Goal: Check status: Check status

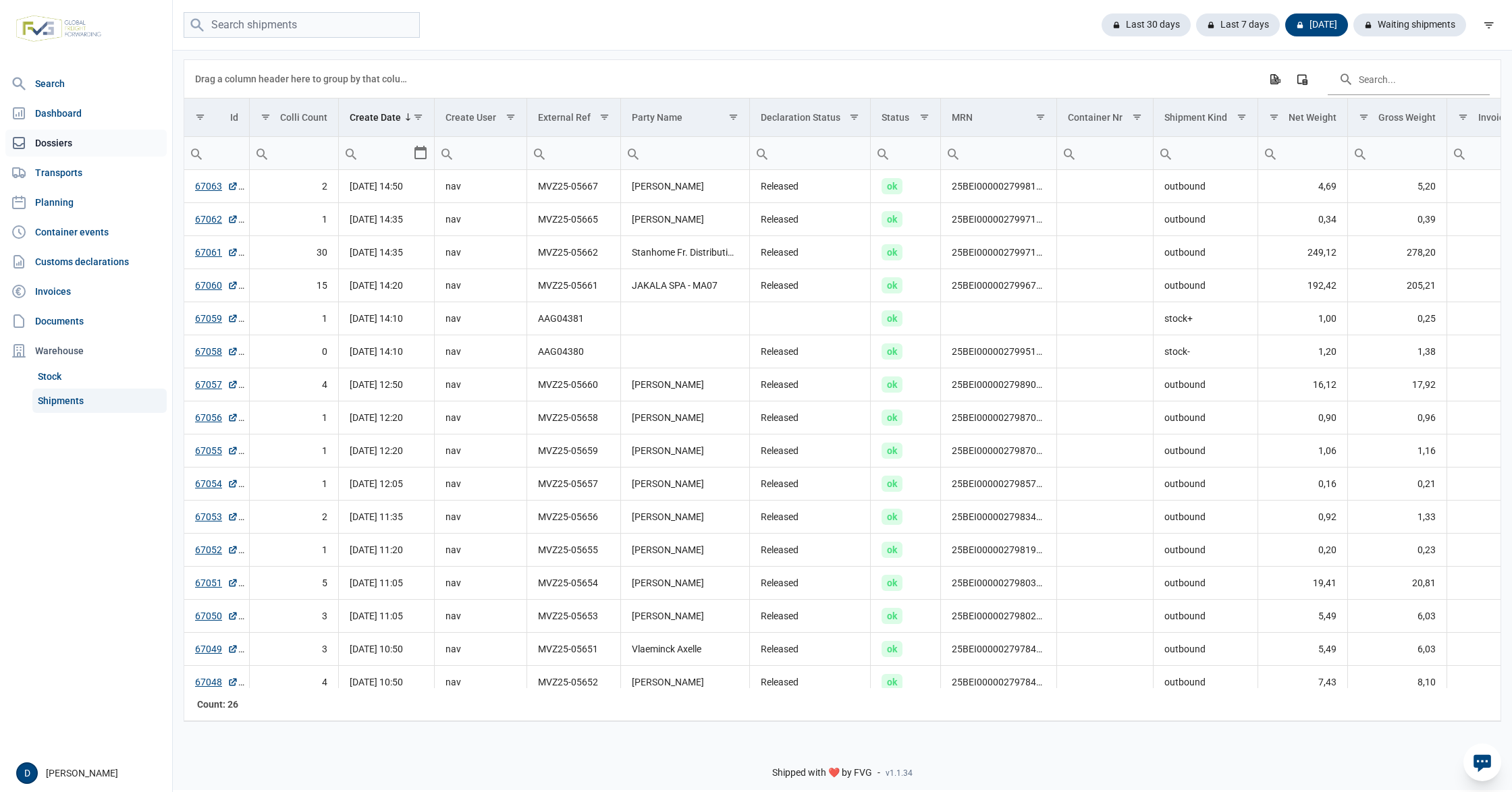
click at [51, 150] on link "Dossiers" at bounding box center [85, 143] width 161 height 27
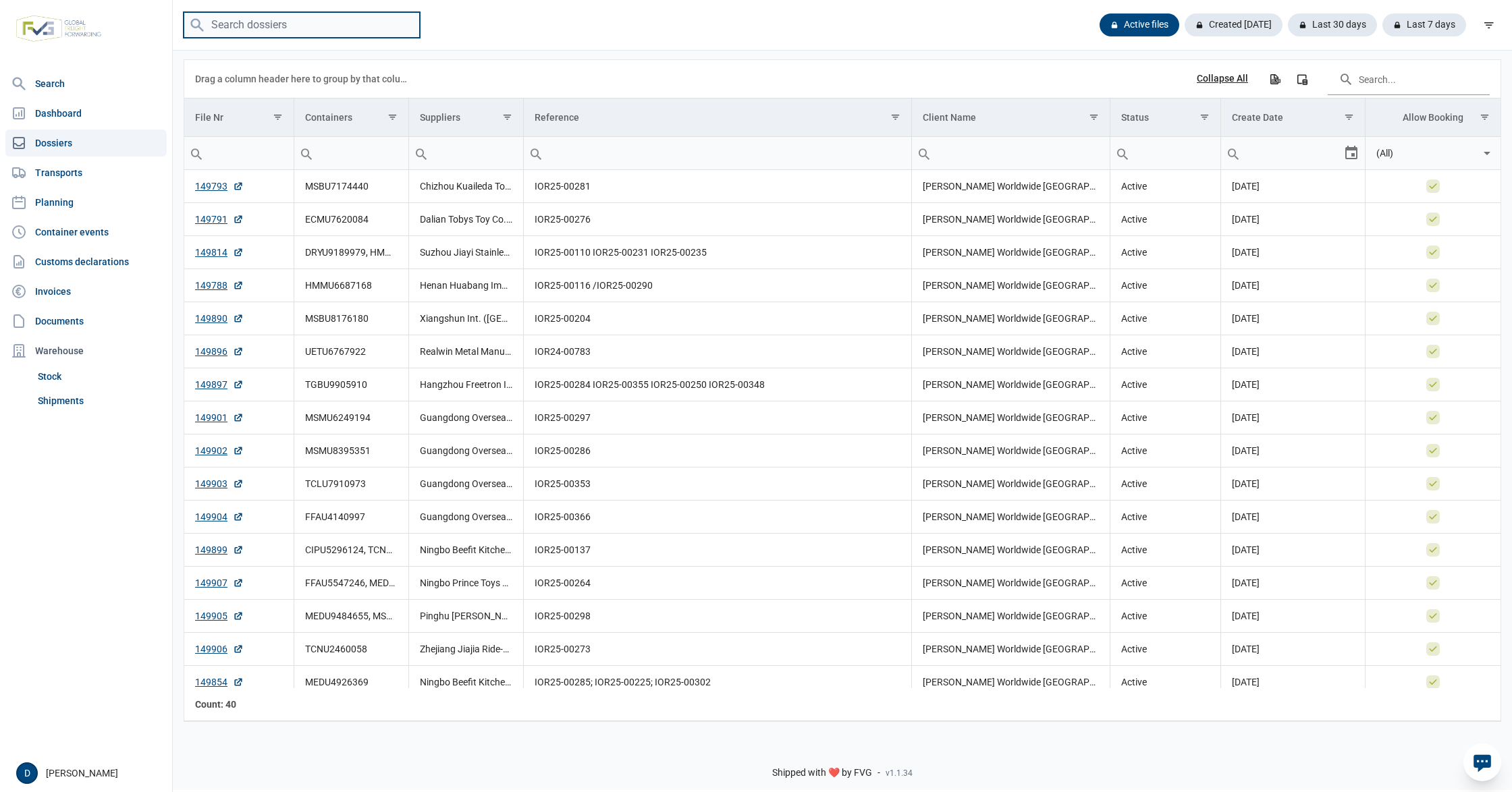
click at [255, 19] on input "search" at bounding box center [302, 25] width 236 height 26
paste input "FFAU4140997"
type input "FFAU4140997"
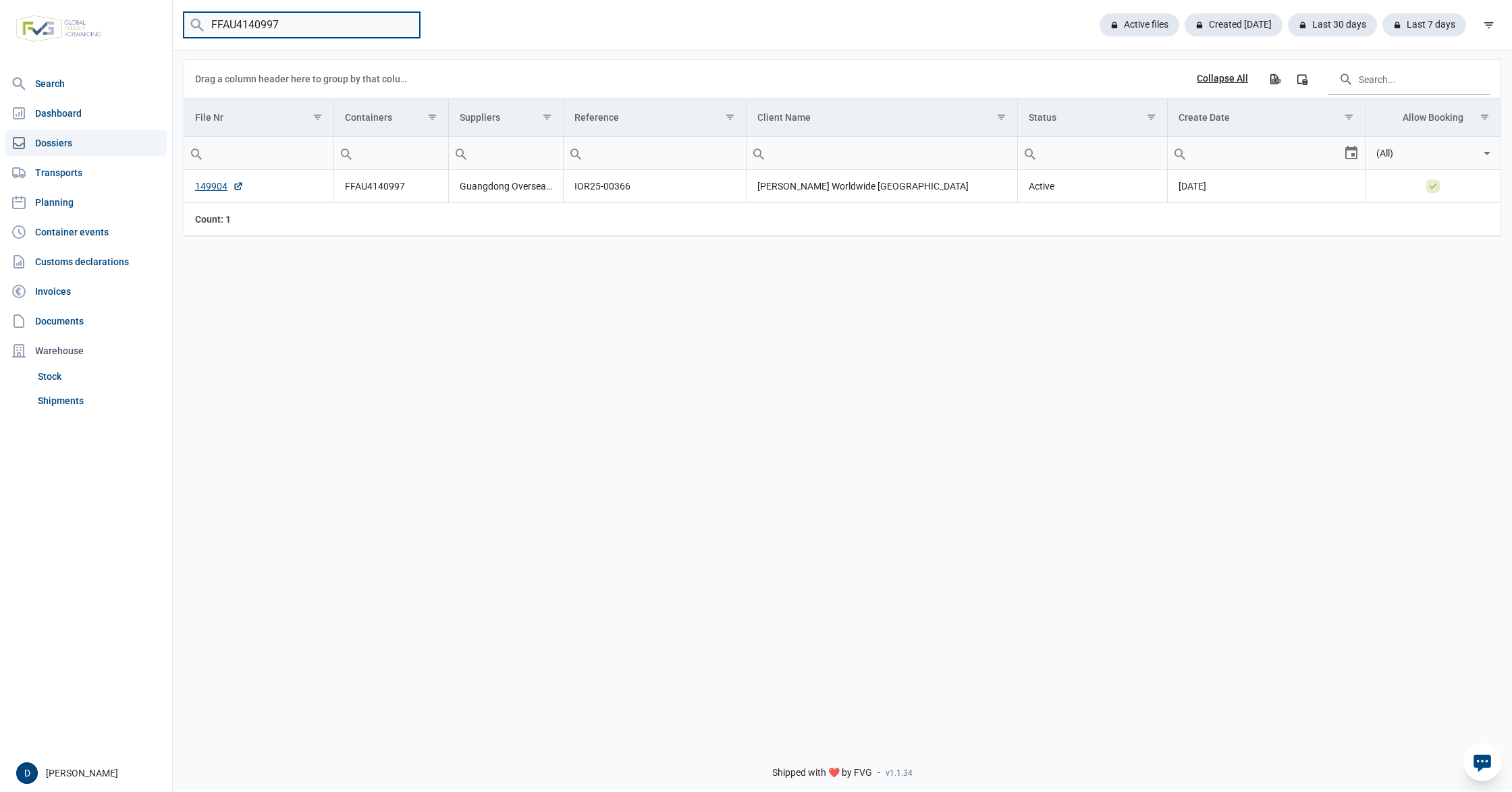
click at [402, 23] on input "FFAU4140997" at bounding box center [302, 25] width 236 height 26
click at [67, 394] on link "Shipments" at bounding box center [100, 400] width 135 height 25
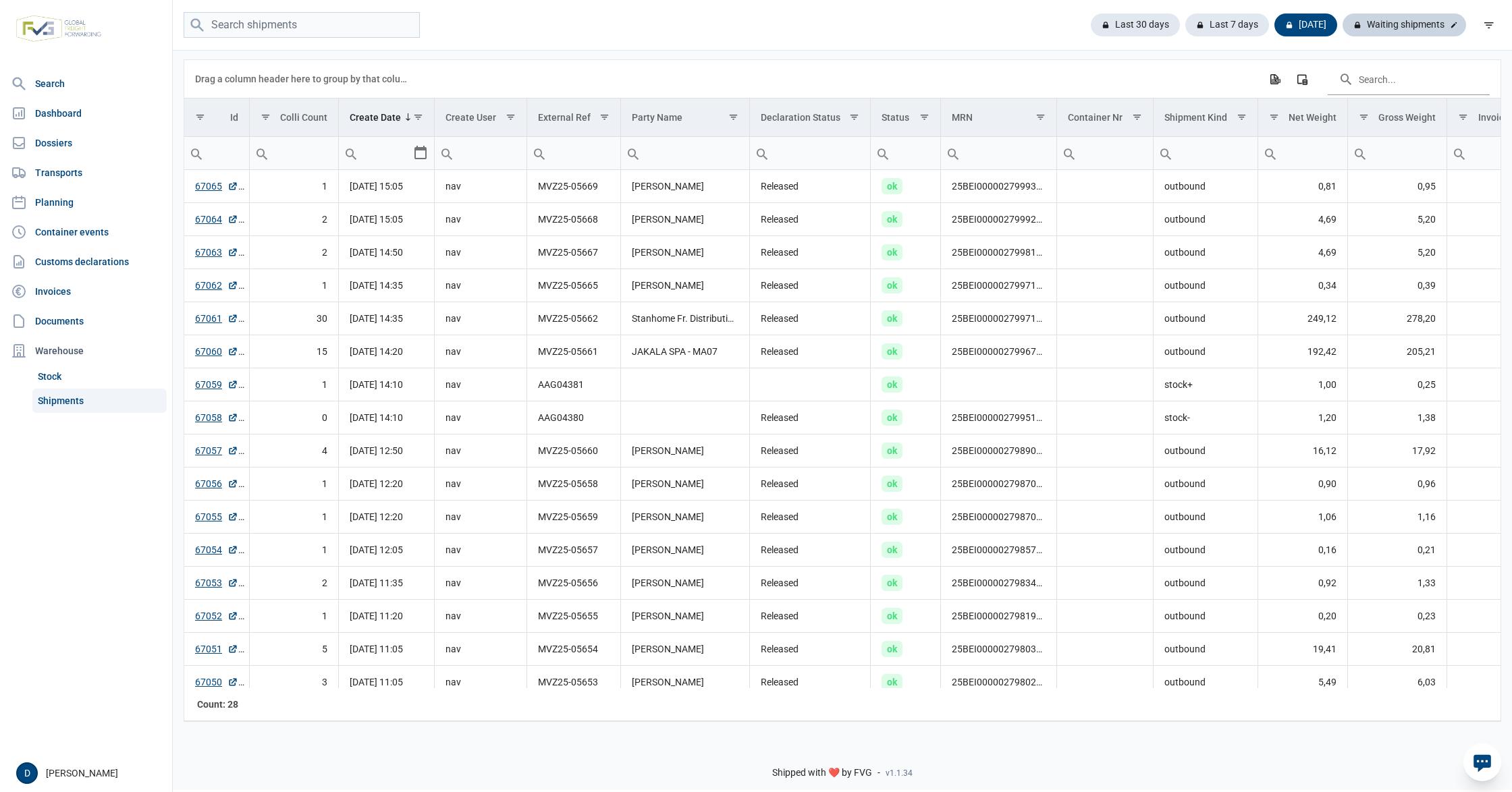
click at [1396, 30] on div "Waiting shipments" at bounding box center [1404, 25] width 124 height 23
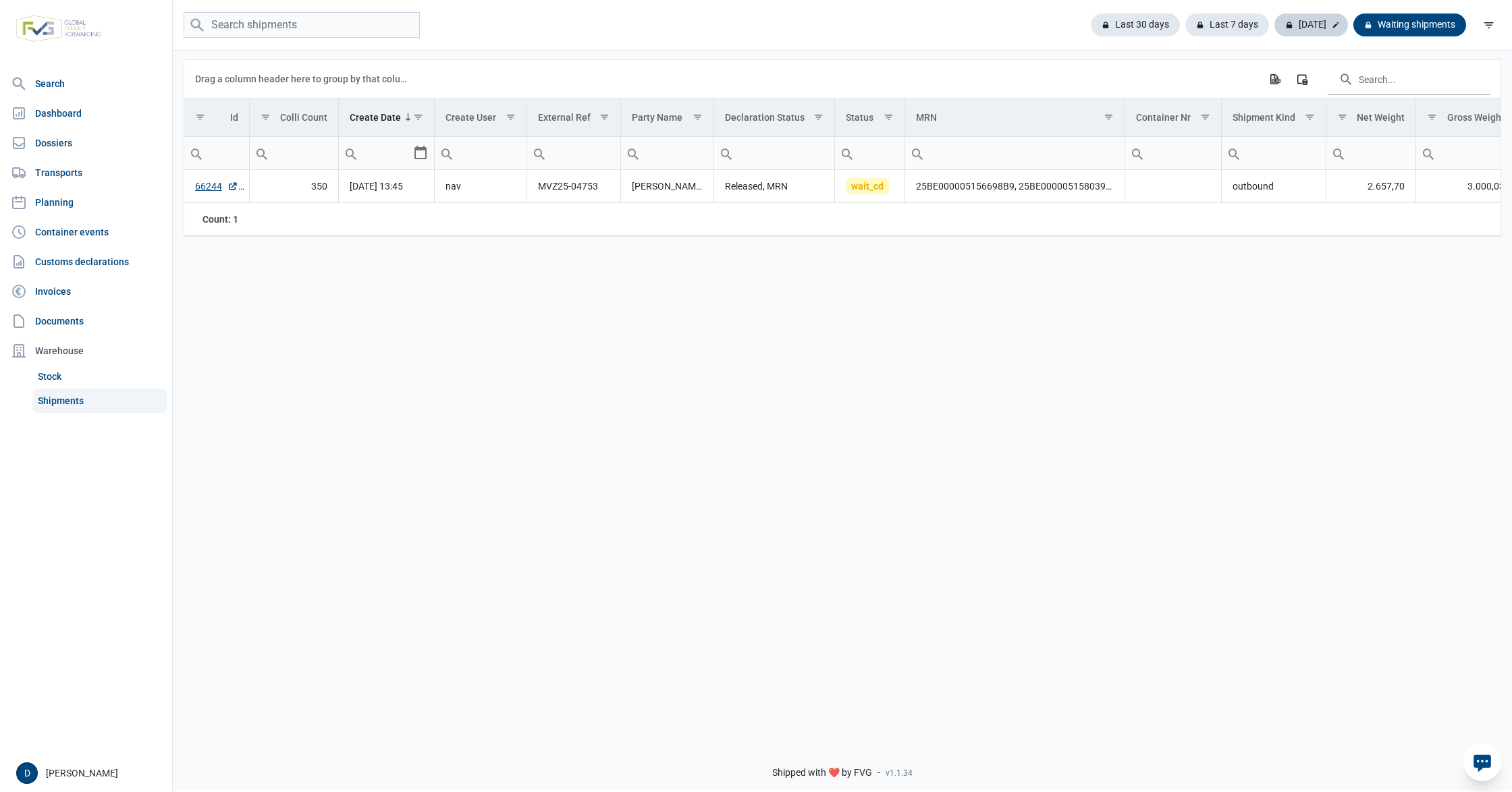
click at [1314, 23] on div "[DATE]" at bounding box center [1311, 25] width 73 height 23
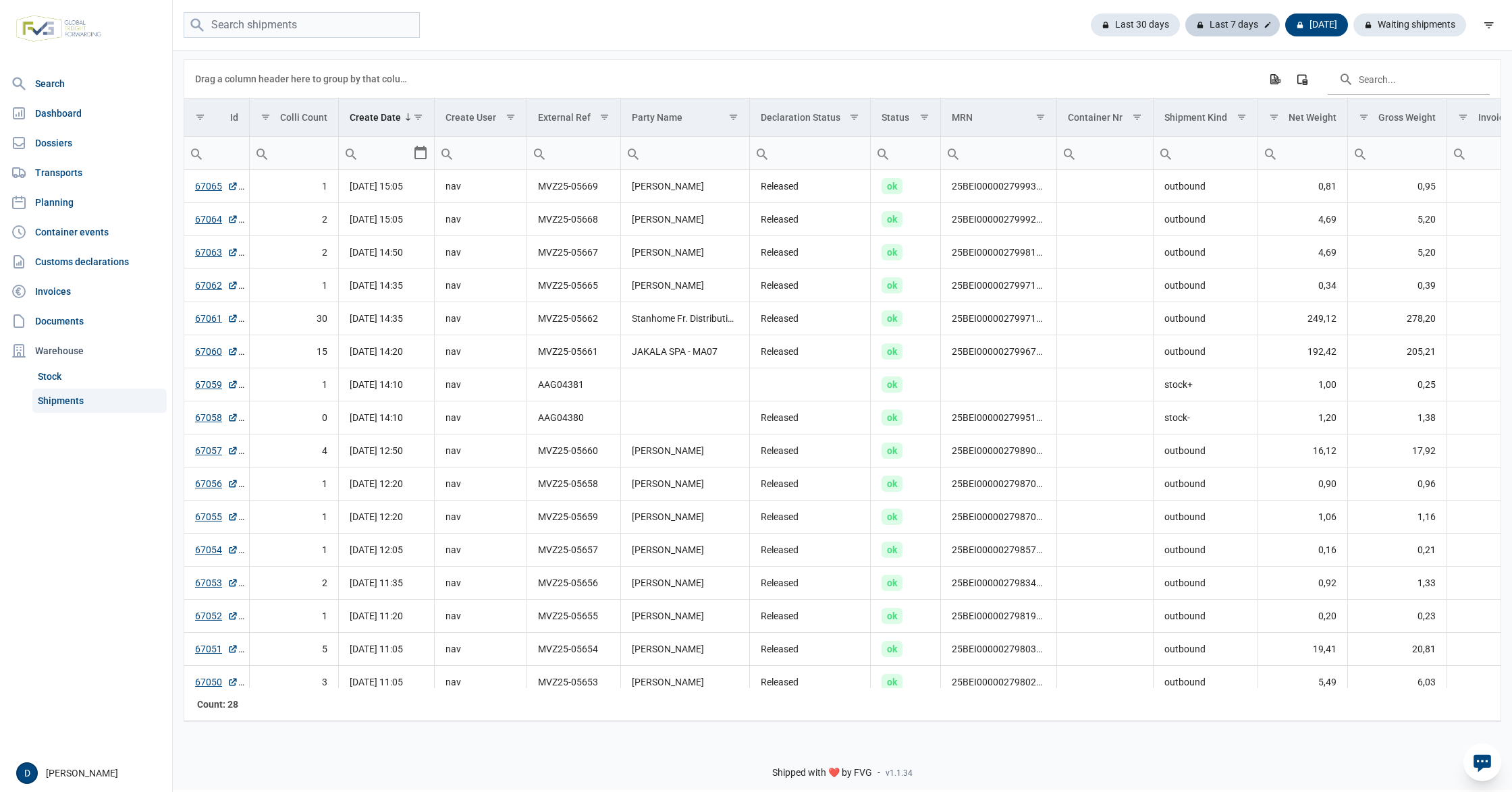
click at [1228, 21] on div "Last 7 days" at bounding box center [1232, 25] width 95 height 23
click at [68, 402] on link "Shipments" at bounding box center [100, 400] width 135 height 25
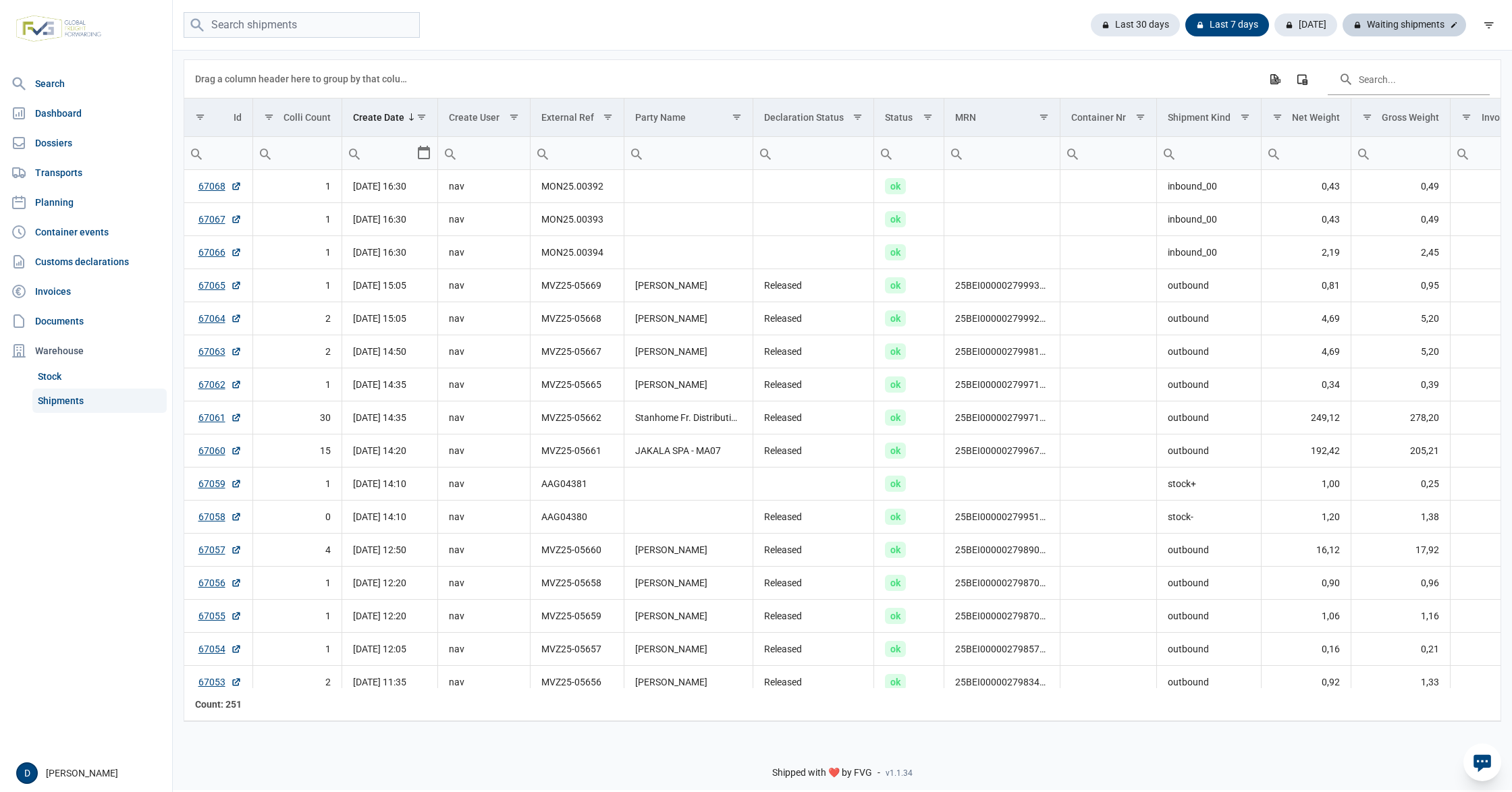
click at [1421, 22] on div "Waiting shipments" at bounding box center [1404, 25] width 124 height 23
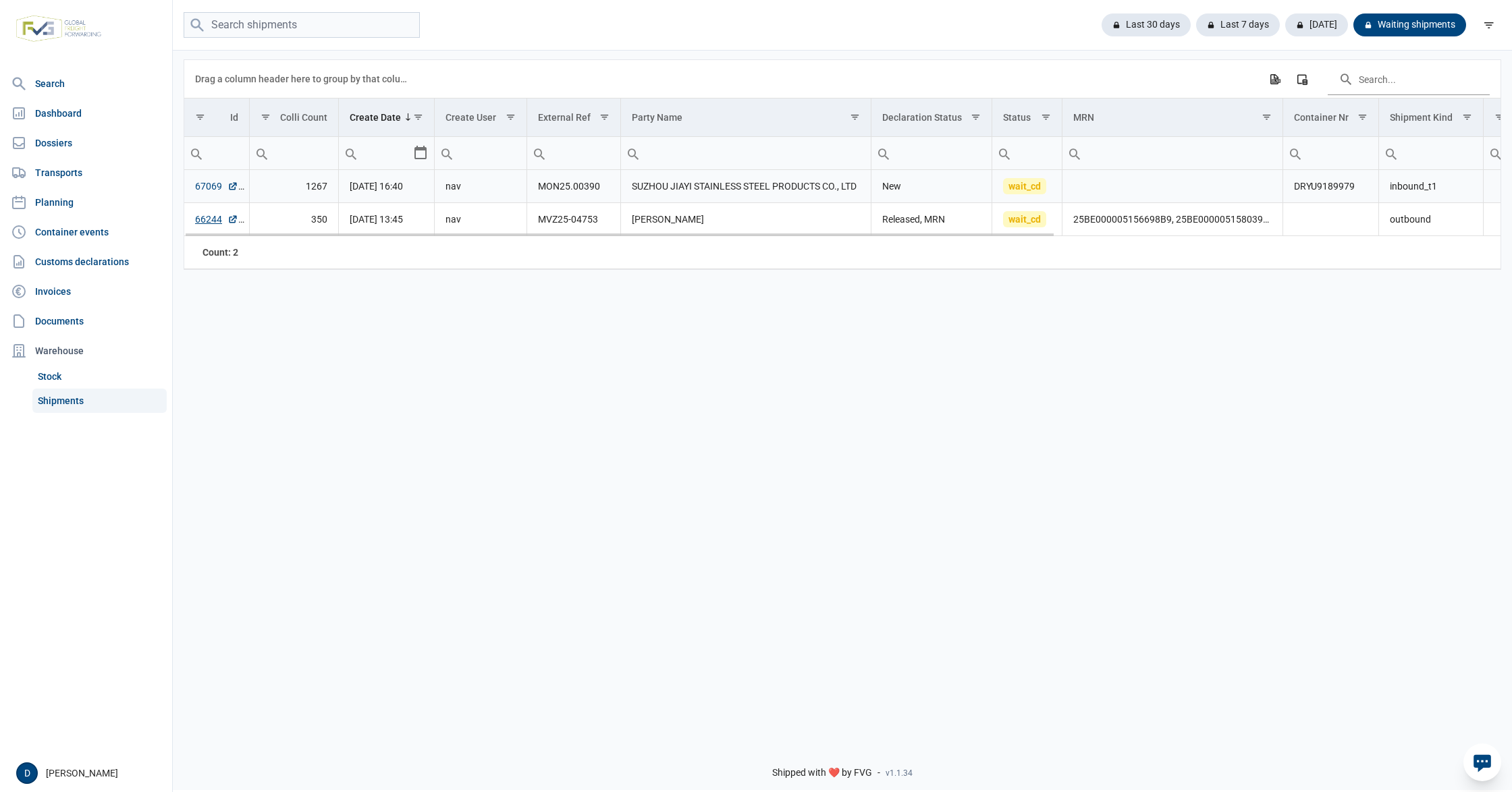
click at [206, 189] on link "67069" at bounding box center [216, 187] width 43 height 14
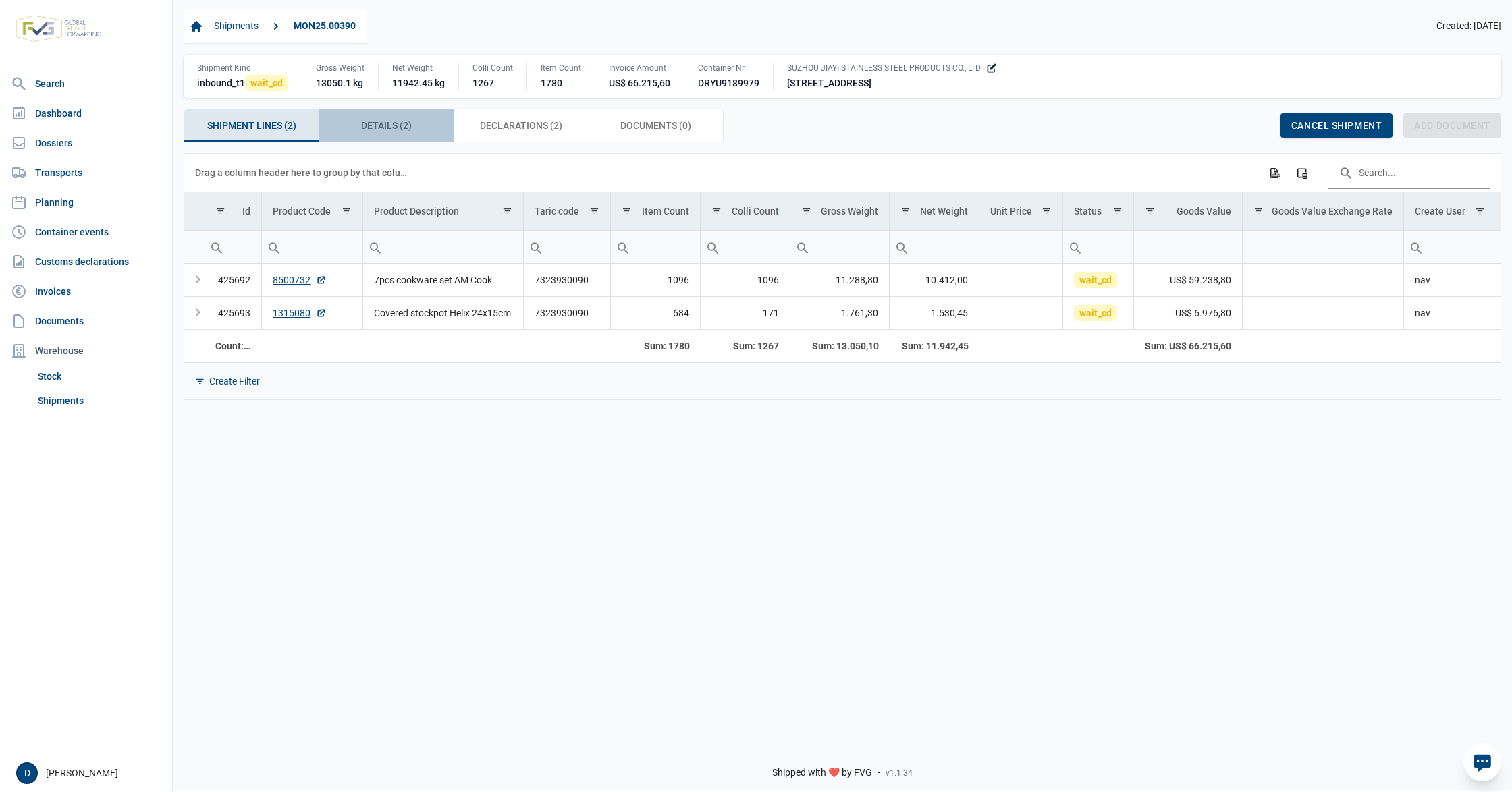
click at [378, 125] on span "Details (2) Details (2)" at bounding box center [386, 125] width 50 height 16
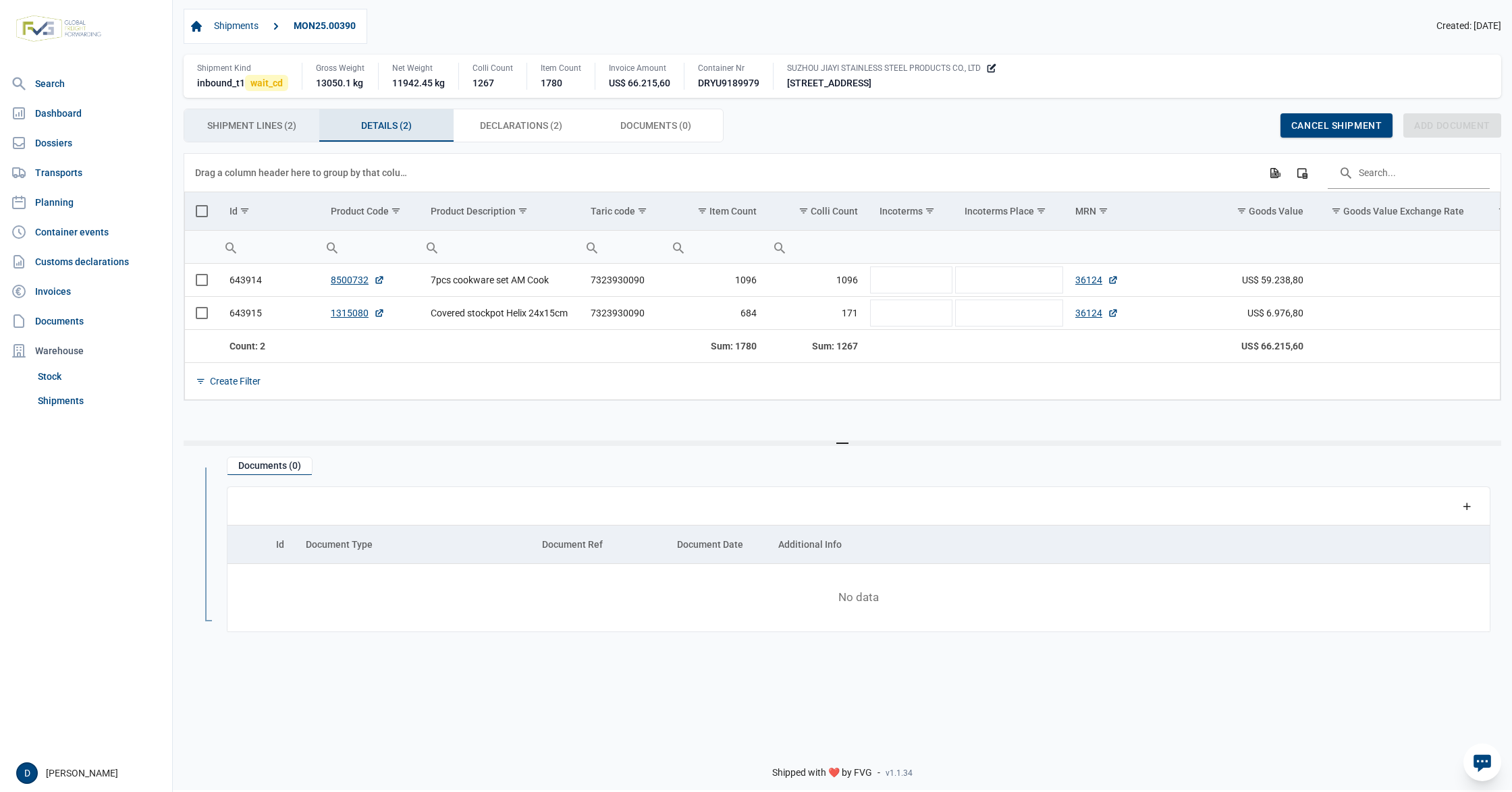
click at [255, 128] on span "Shipment Lines (2) Shipment Lines (2)" at bounding box center [251, 125] width 89 height 16
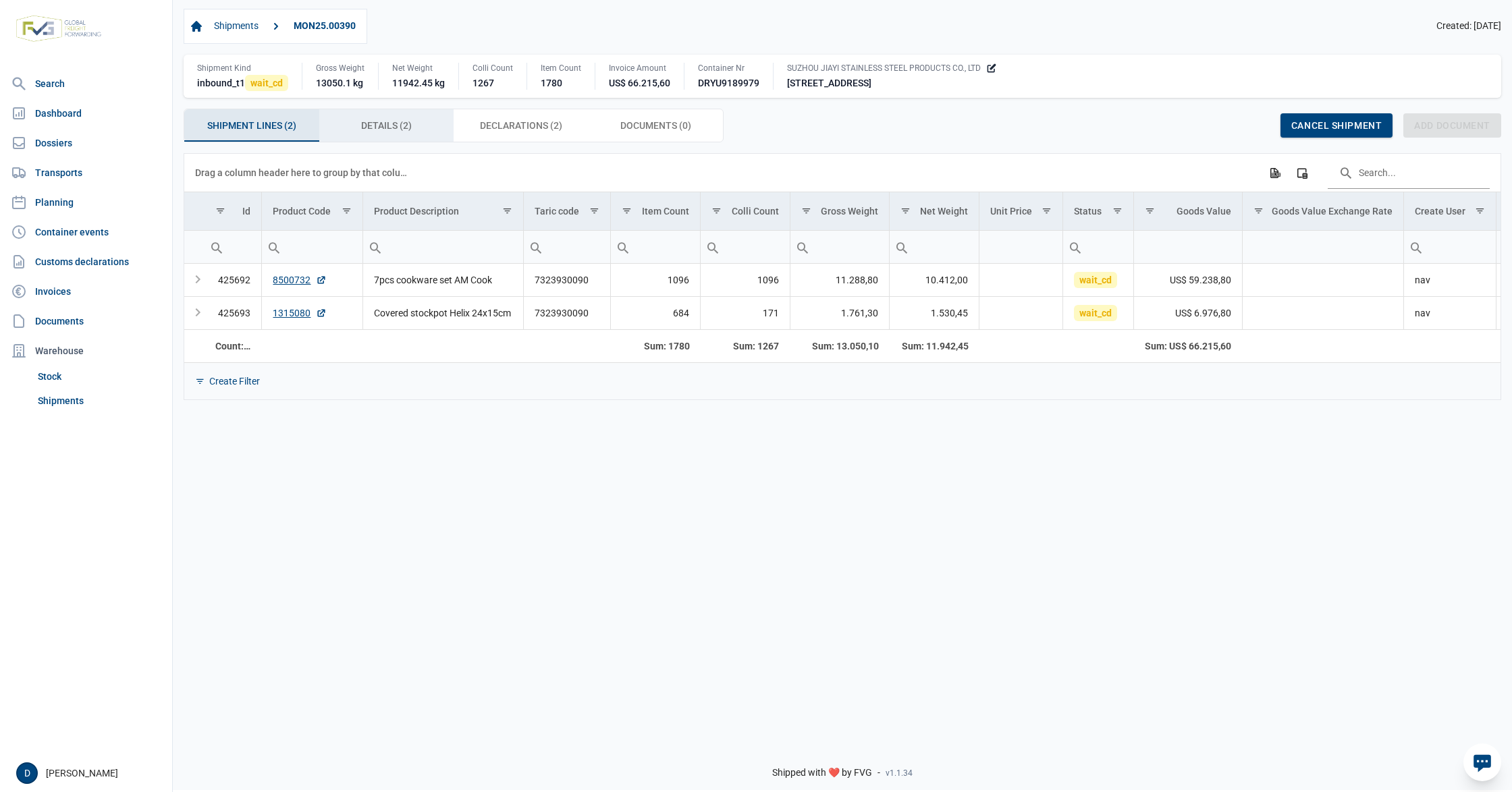
click at [368, 128] on span "Details (2) Details (2)" at bounding box center [386, 125] width 50 height 16
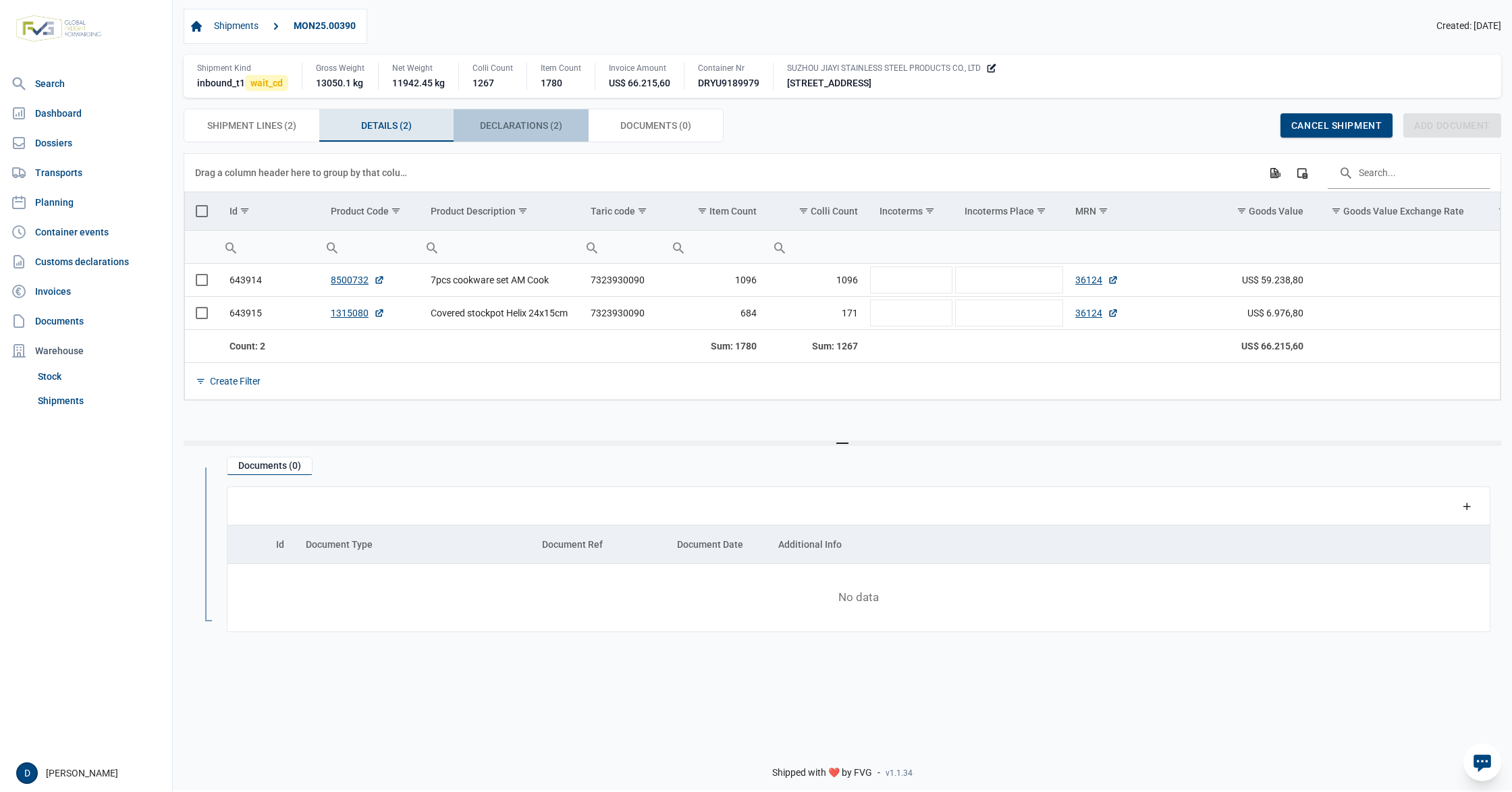
click at [490, 124] on span "Declarations (2) Declarations (2)" at bounding box center [520, 125] width 83 height 16
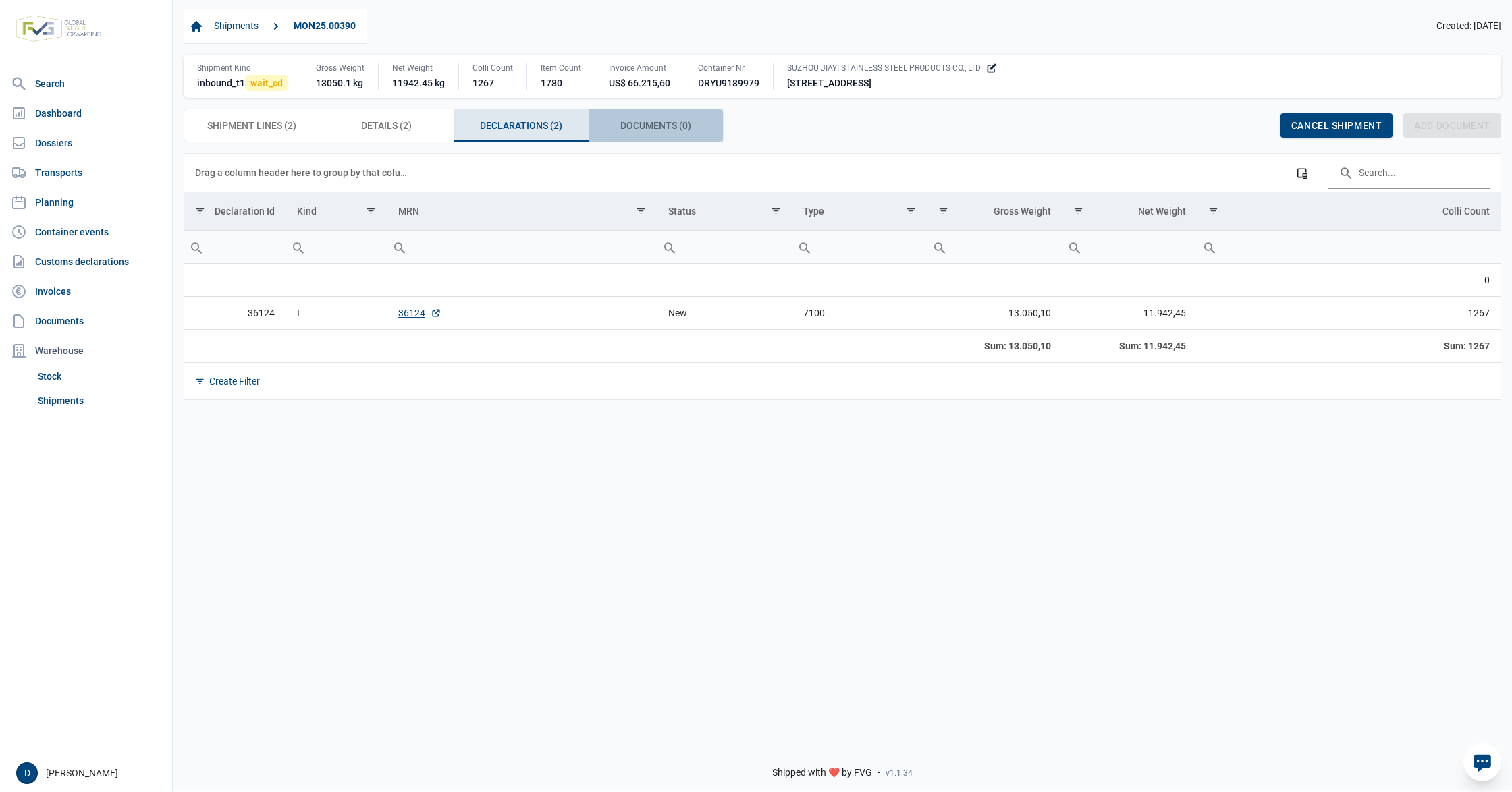
click at [664, 122] on span "Documents (0) Documents (0)" at bounding box center [655, 125] width 71 height 16
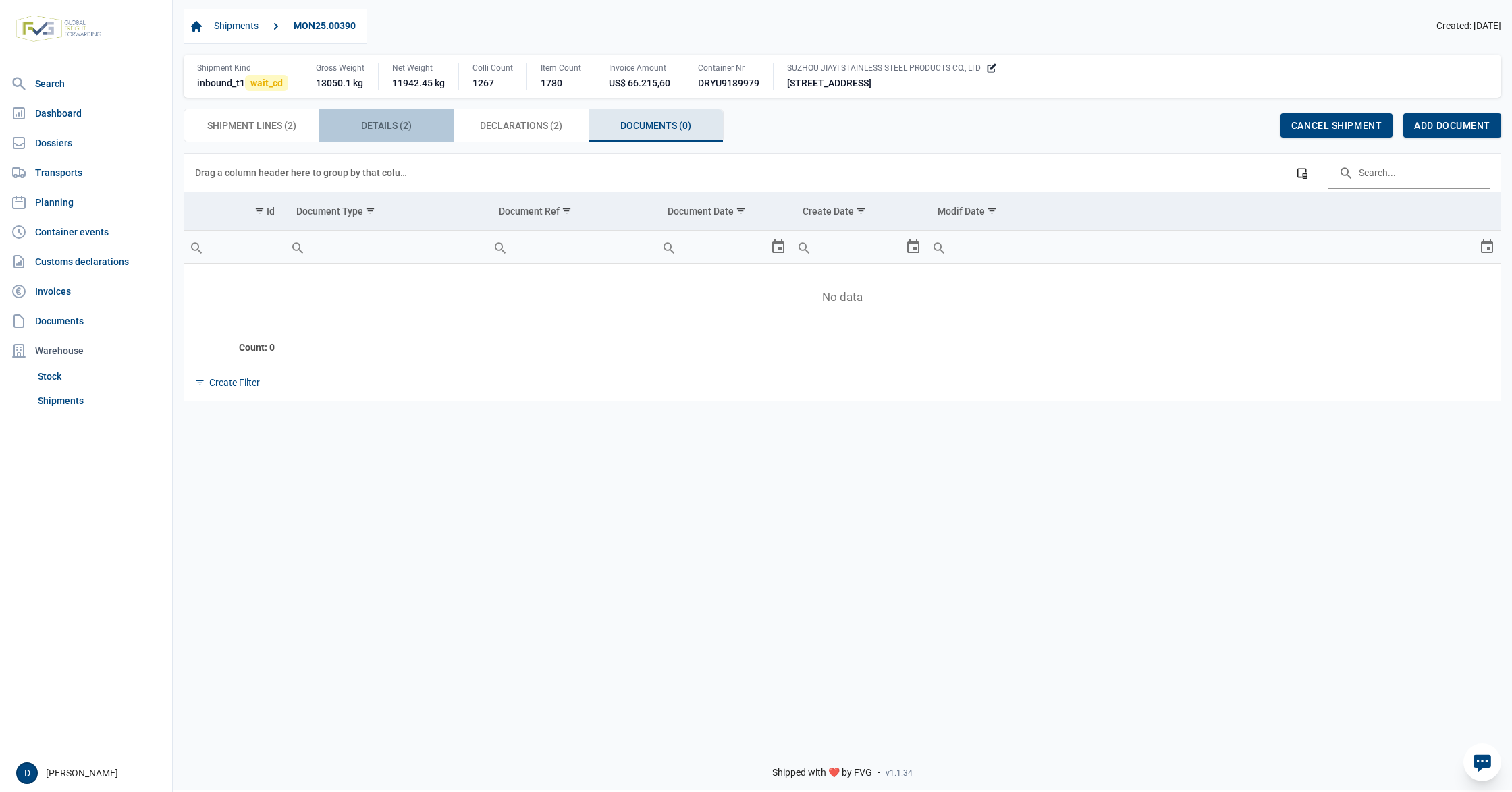
click at [371, 129] on span "Details (2) Details (2)" at bounding box center [386, 125] width 50 height 16
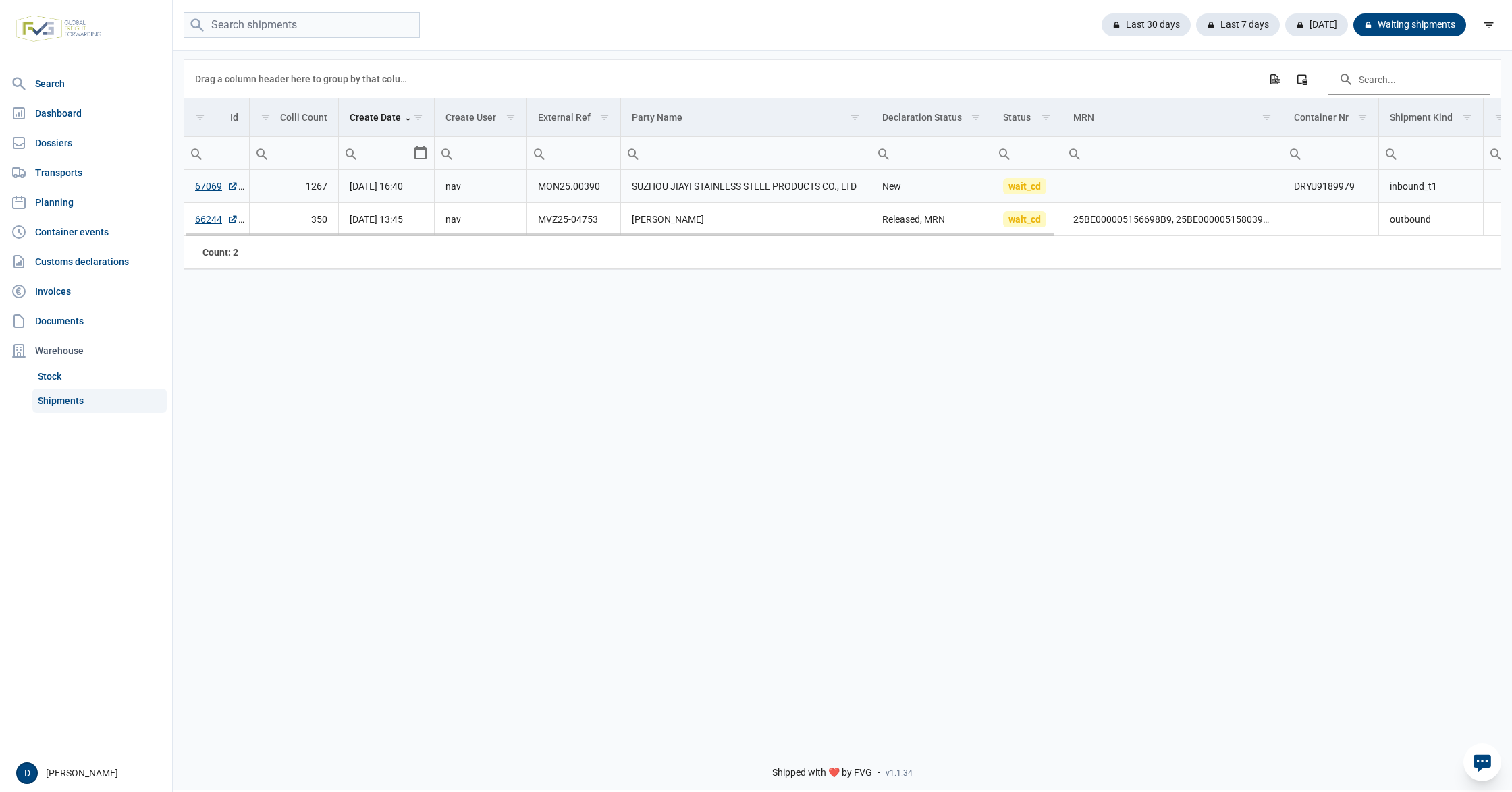
click at [192, 190] on td "67069" at bounding box center [216, 187] width 65 height 33
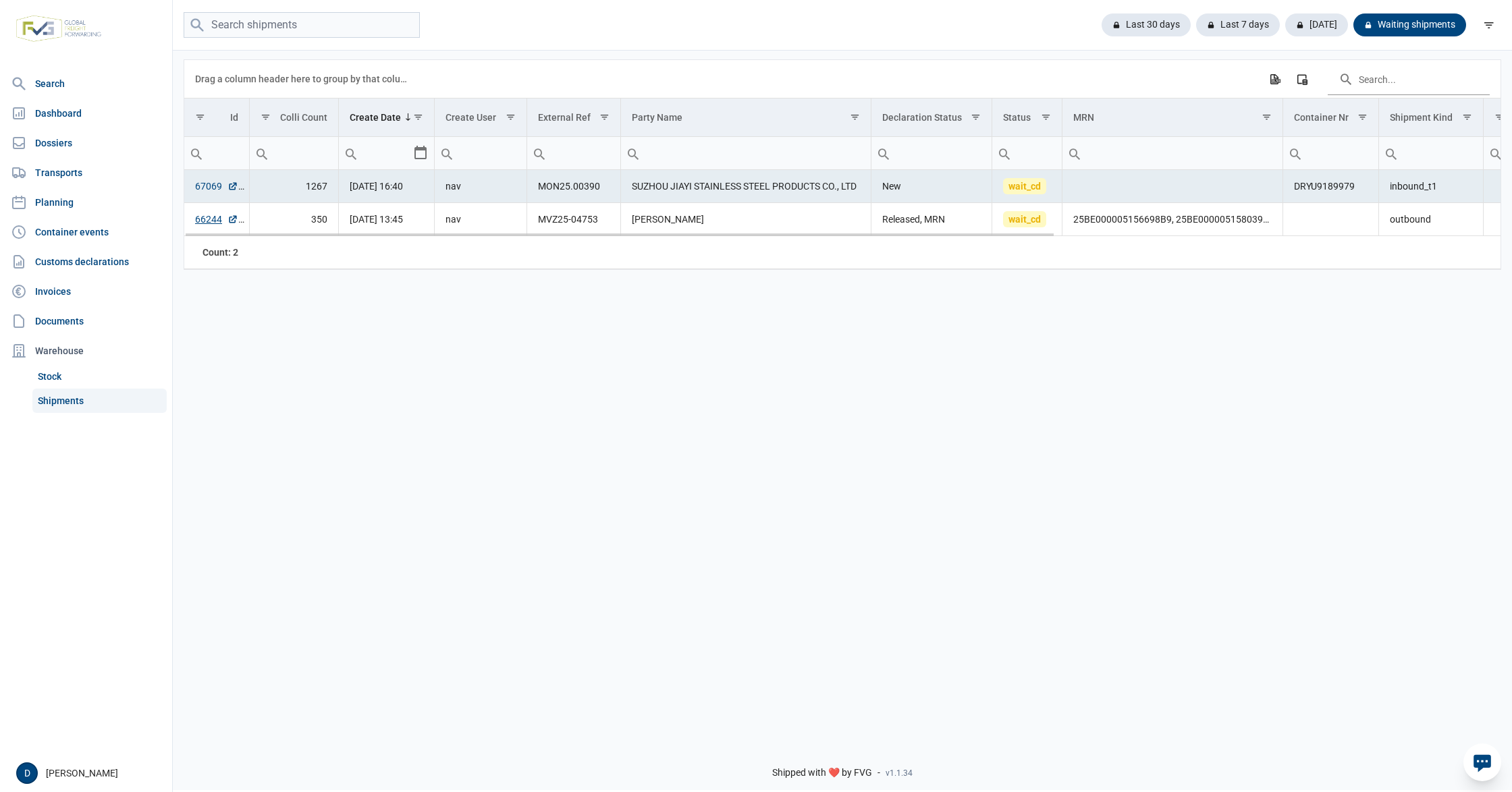
click at [206, 187] on link "67069" at bounding box center [216, 187] width 43 height 14
click at [57, 179] on link "Transports" at bounding box center [85, 173] width 161 height 27
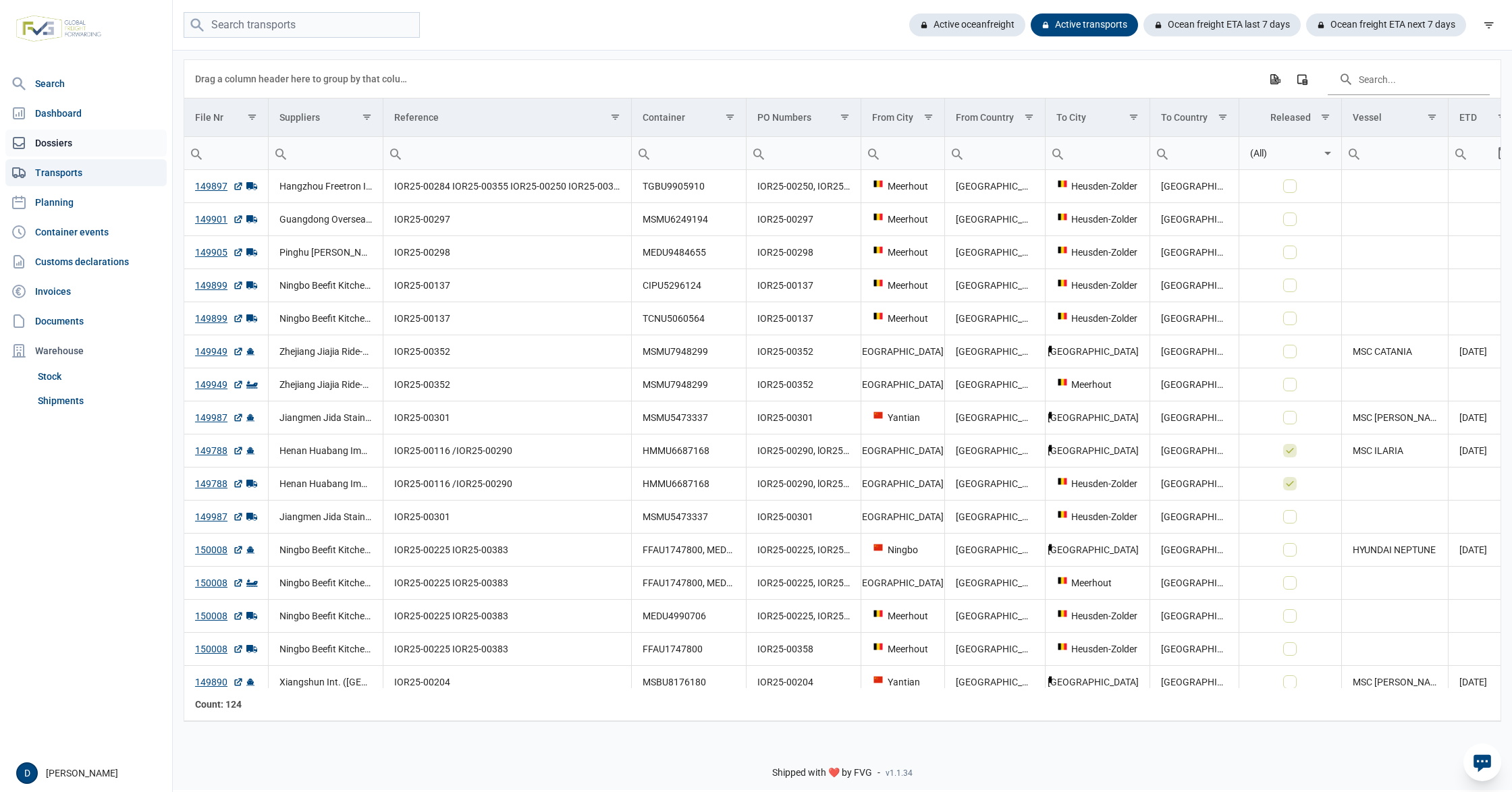
click at [31, 141] on link "Dossiers" at bounding box center [85, 143] width 161 height 27
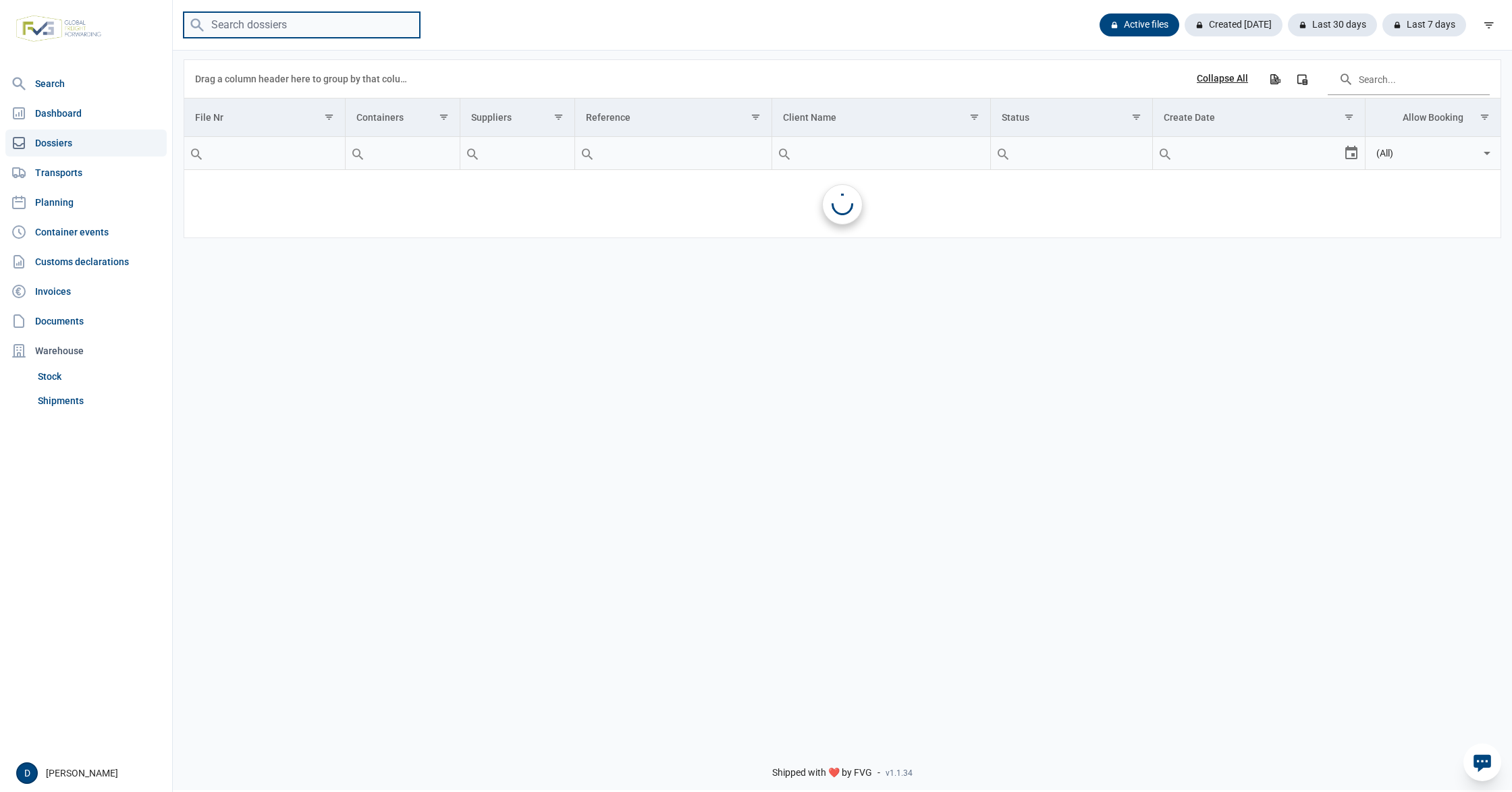
click at [260, 31] on input "search" at bounding box center [302, 25] width 236 height 26
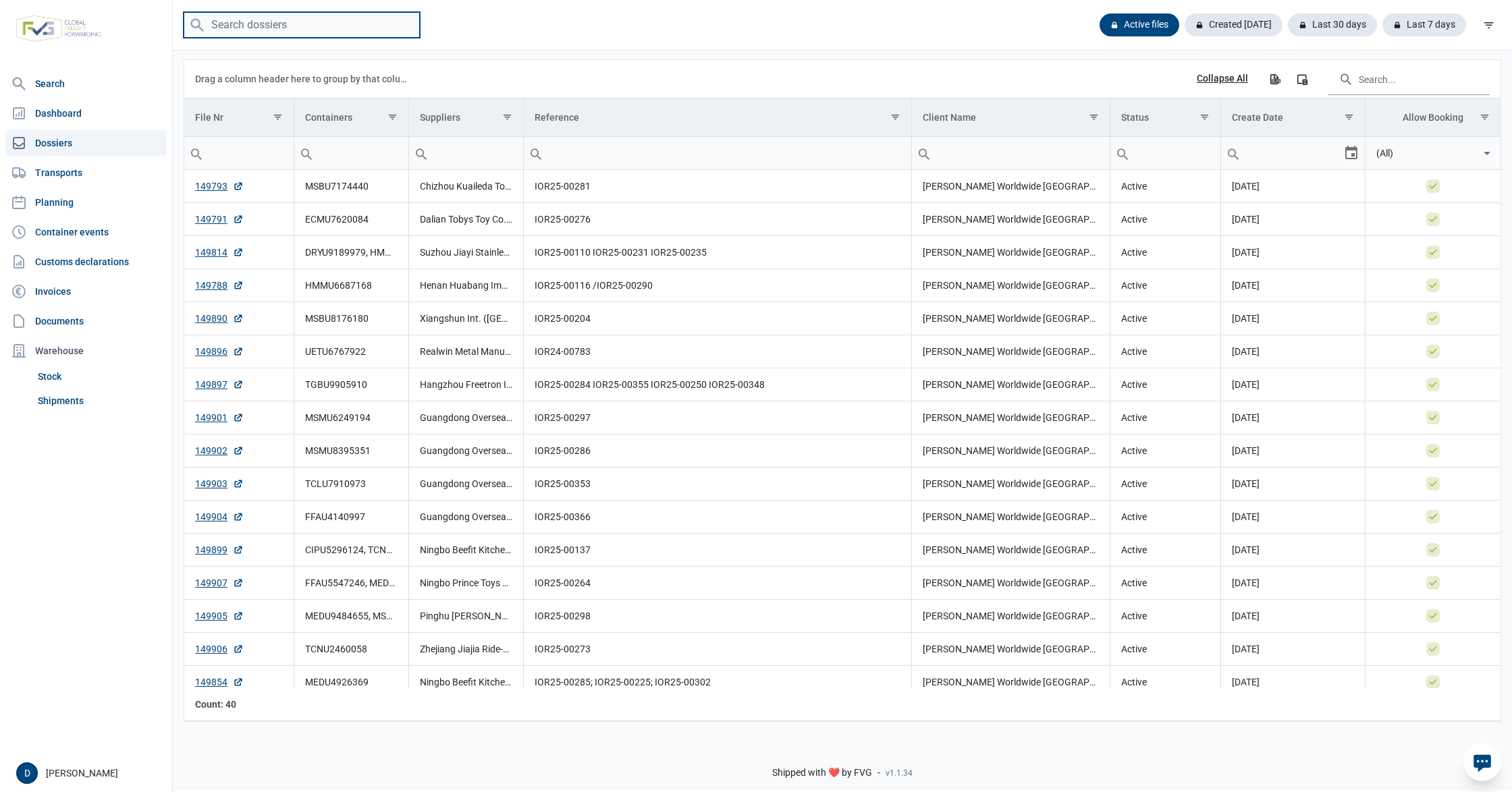
click at [258, 23] on input "search" at bounding box center [302, 25] width 236 height 26
paste input "D"
type input "DRYU9189979"
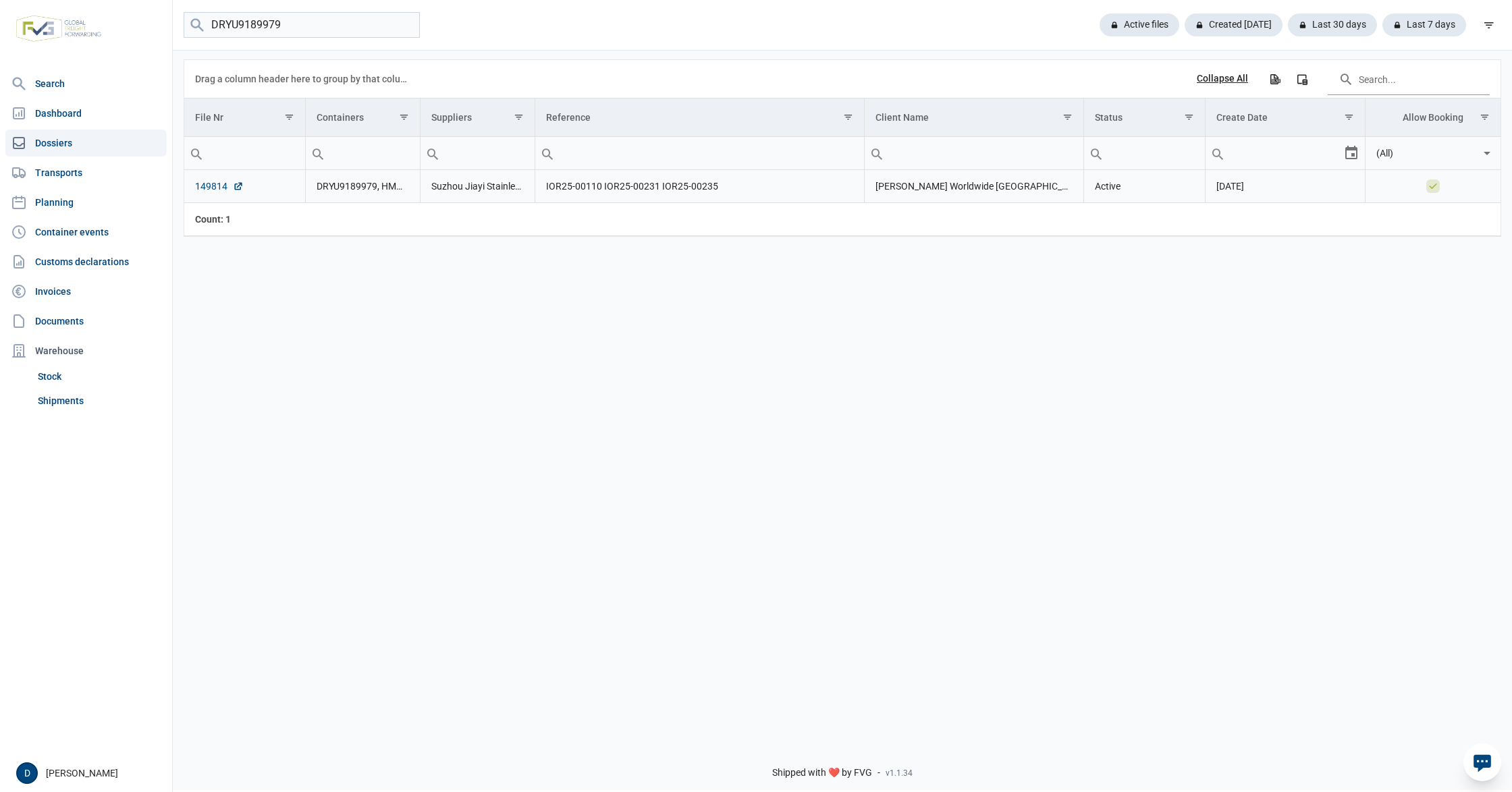
click at [209, 181] on link "149814" at bounding box center [219, 187] width 49 height 14
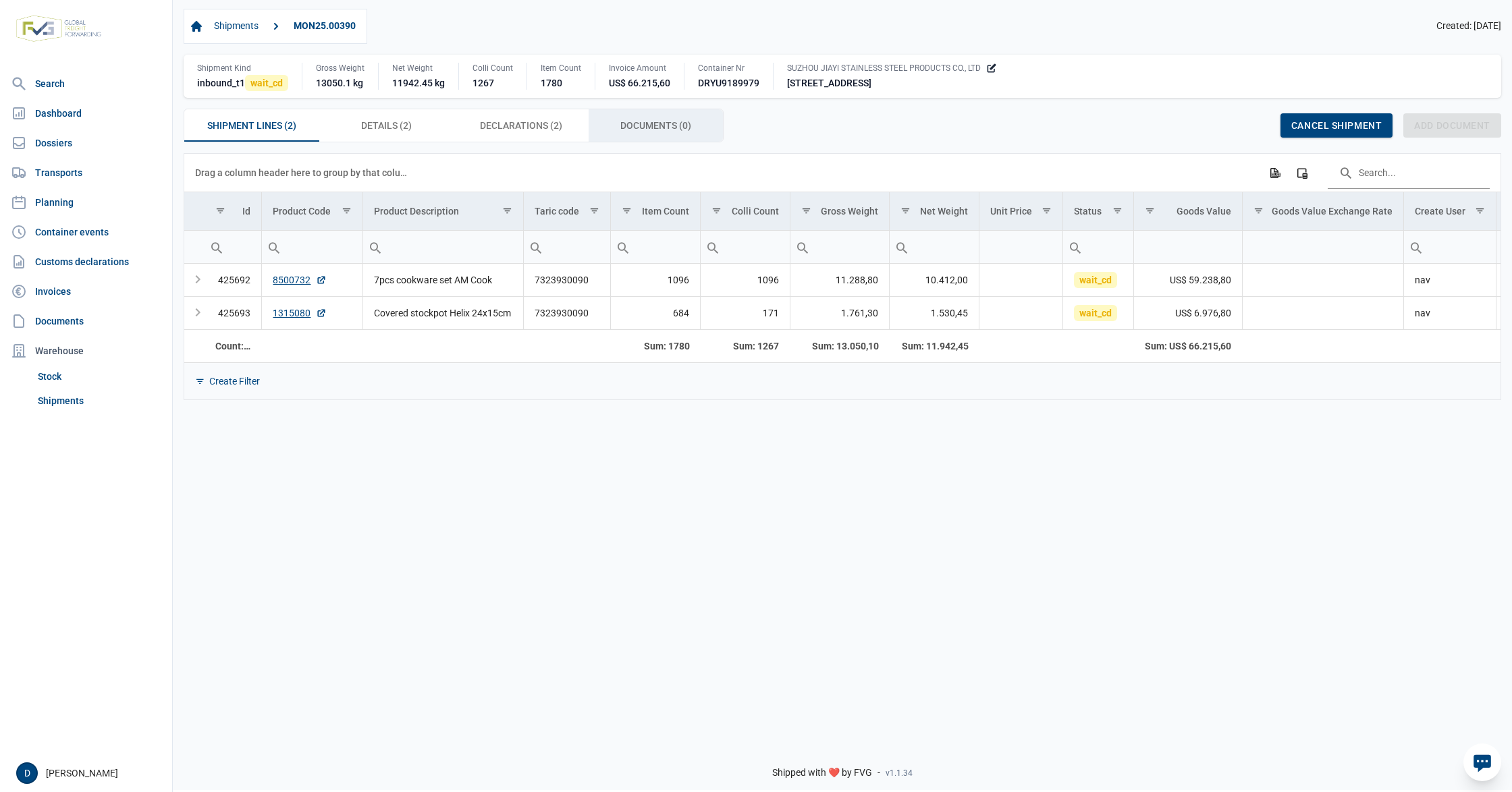
click at [640, 124] on span "Documents (0) Documents (0)" at bounding box center [655, 125] width 71 height 16
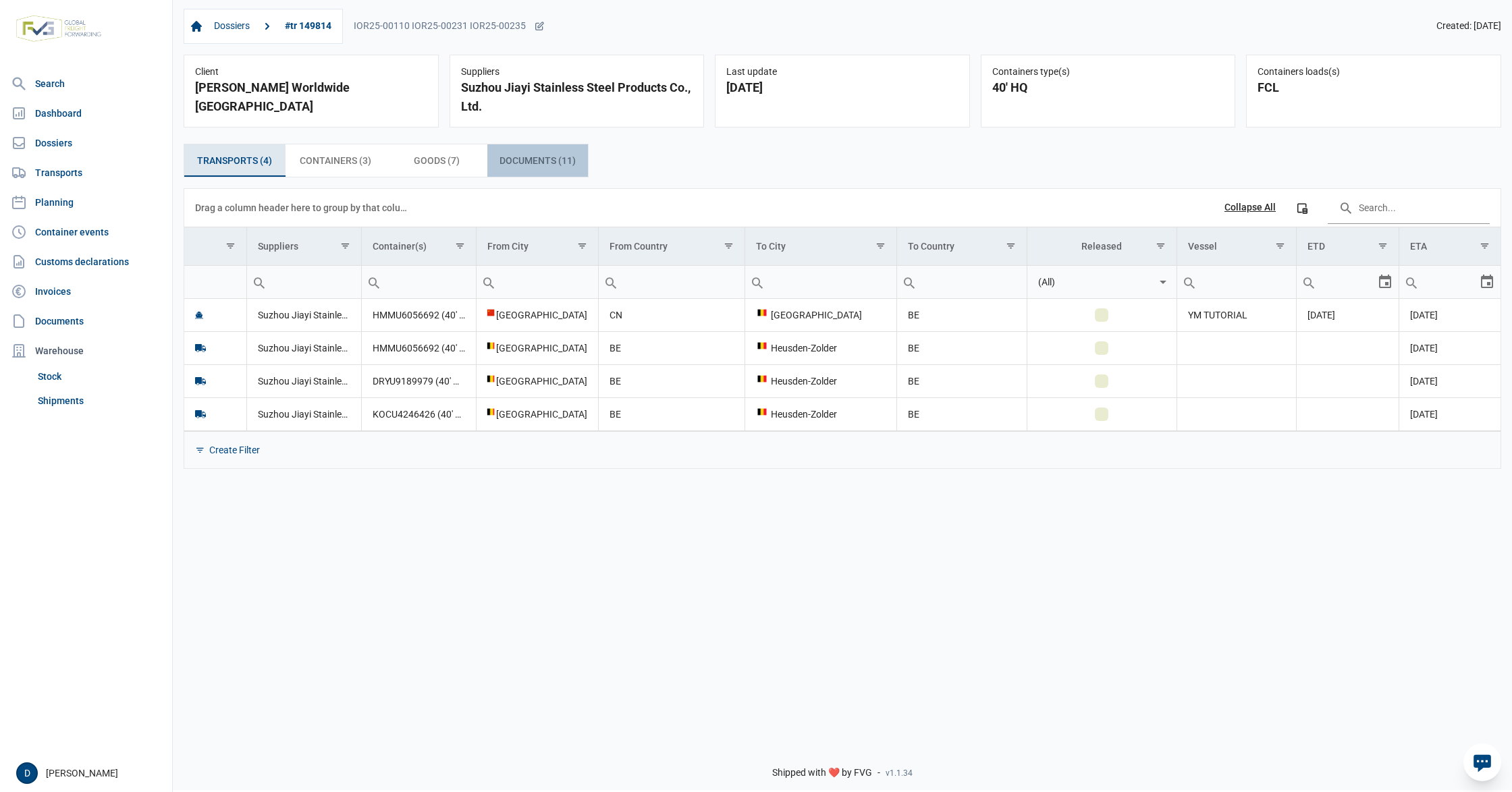
click at [533, 166] on span "Documents (11) Documents (11)" at bounding box center [538, 160] width 77 height 16
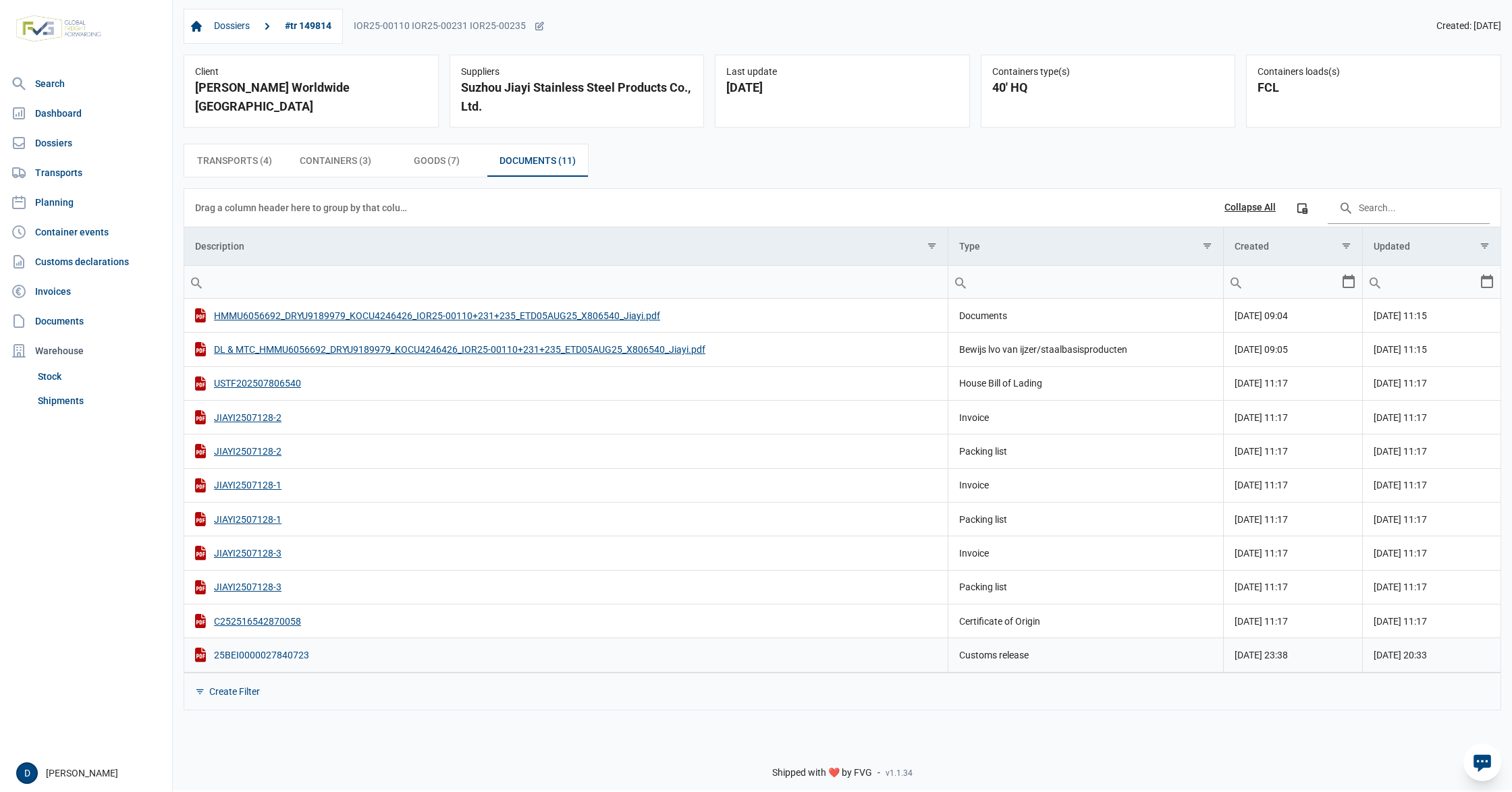
click at [262, 662] on div "25BEI0000027840723" at bounding box center [566, 655] width 742 height 14
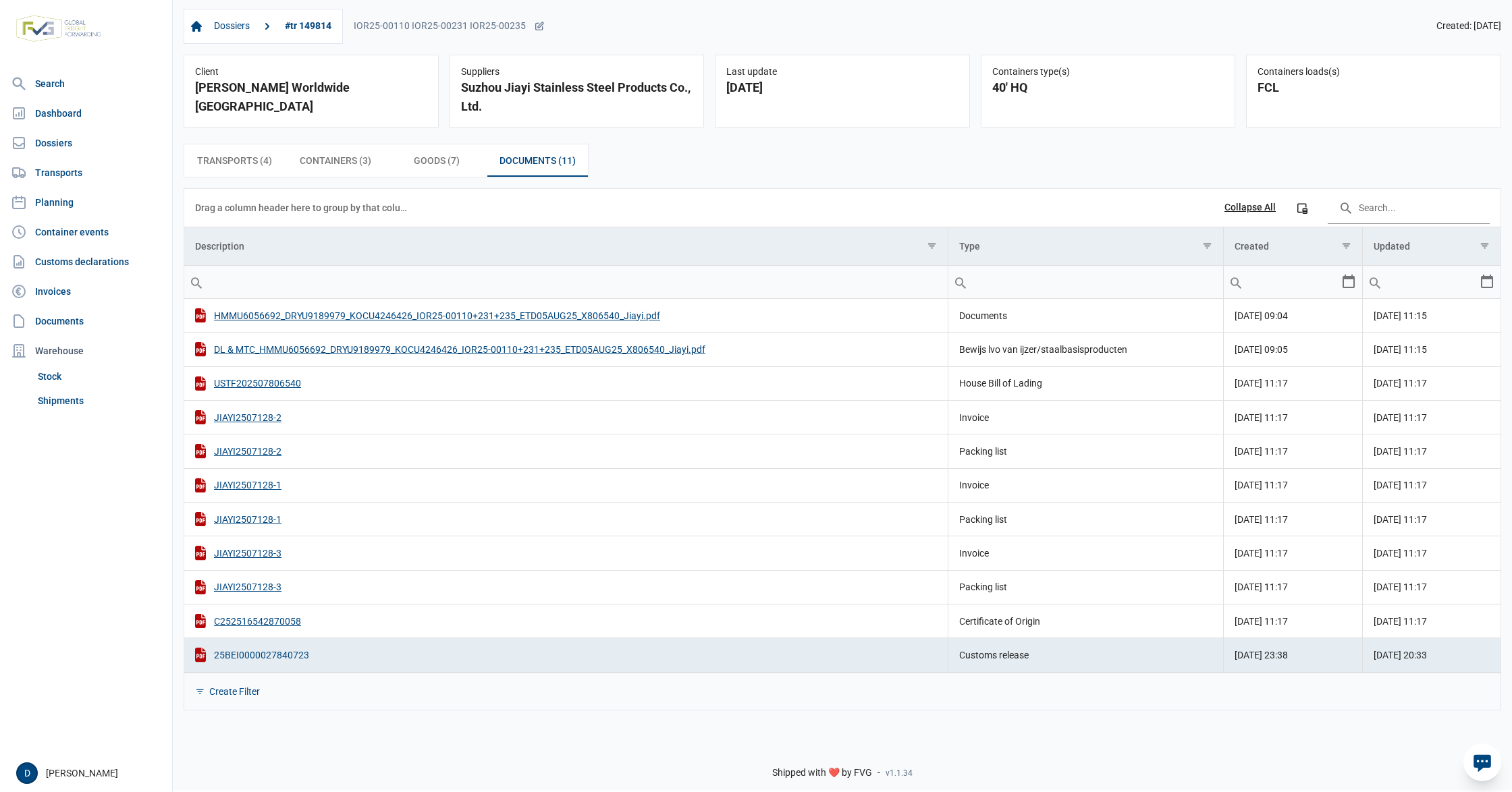
click at [258, 659] on div "25BEI0000027840723" at bounding box center [566, 655] width 742 height 14
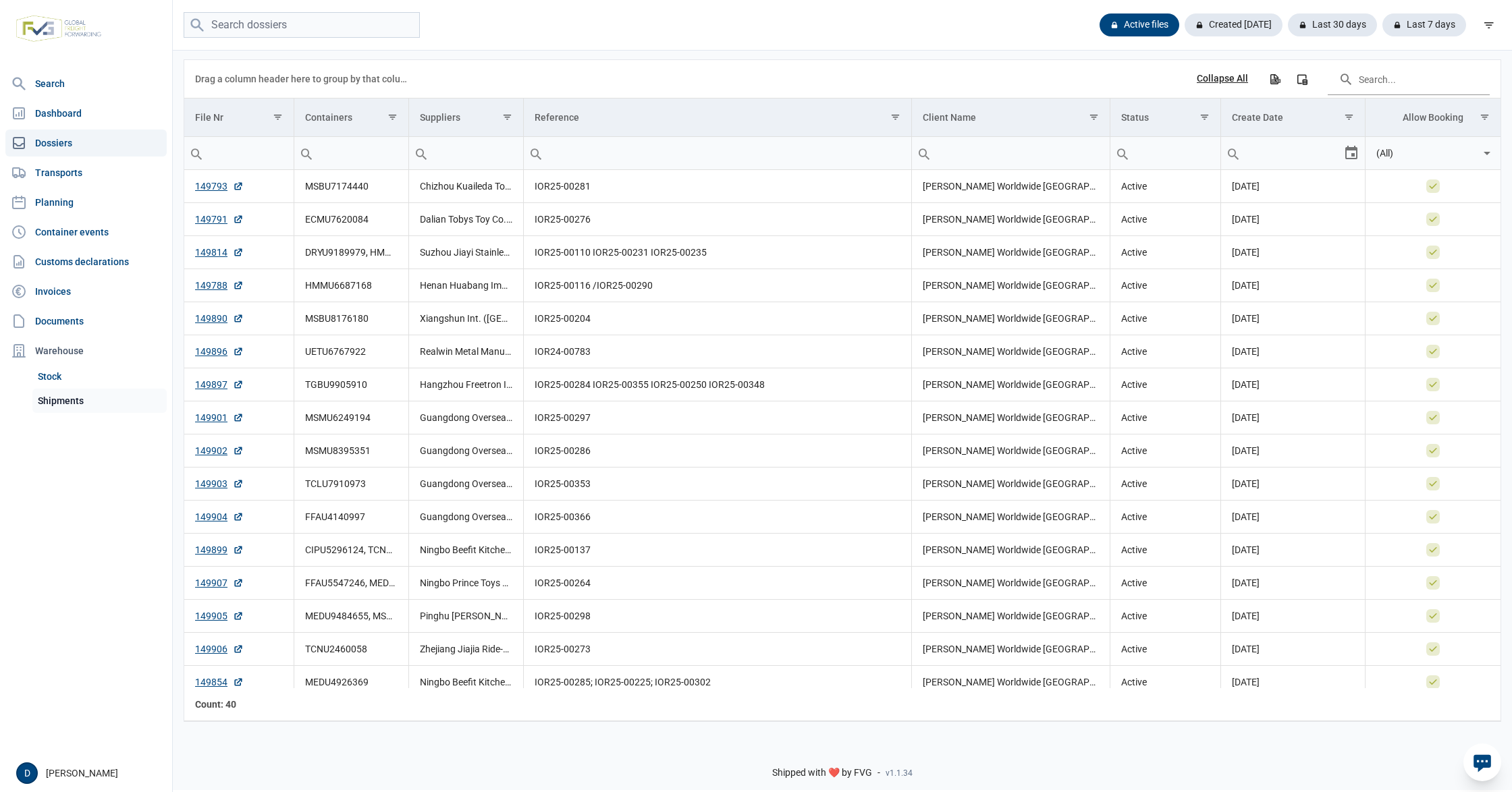
click at [72, 399] on link "Shipments" at bounding box center [100, 400] width 135 height 25
